Goal: Task Accomplishment & Management: Use online tool/utility

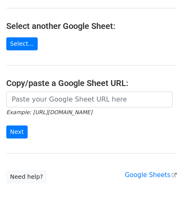
scroll to position [84, 0]
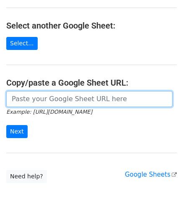
click at [36, 95] on input "url" at bounding box center [89, 99] width 166 height 16
paste input "[URL][DOMAIN_NAME]"
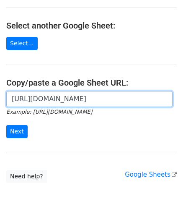
scroll to position [0, 185]
type input "[URL][DOMAIN_NAME]"
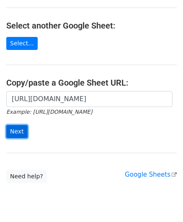
click at [15, 129] on input "Next" at bounding box center [16, 131] width 21 height 13
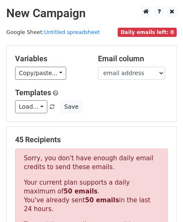
scroll to position [283, 0]
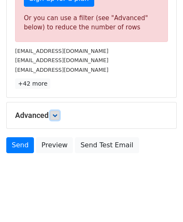
click at [57, 113] on icon at bounding box center [54, 115] width 5 height 5
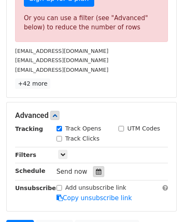
click at [99, 168] on div at bounding box center [98, 171] width 11 height 11
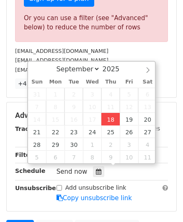
type input "2025-09-18 12:00"
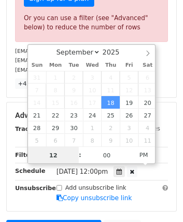
scroll to position [0, 0]
paste input "5"
type input "5"
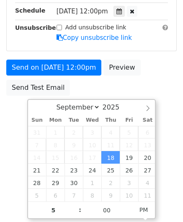
type input "2025-09-18 17:00"
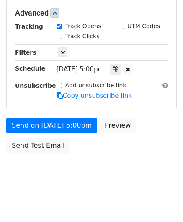
scroll to position [384, 0]
